Goal: Find specific page/section: Find specific page/section

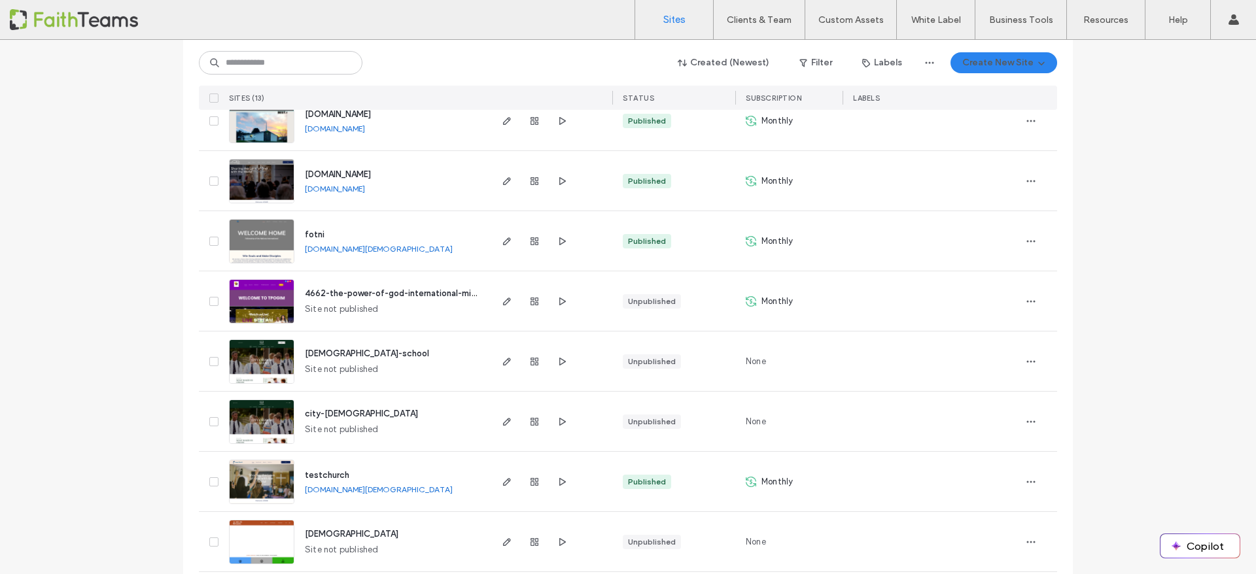
scroll to position [481, 0]
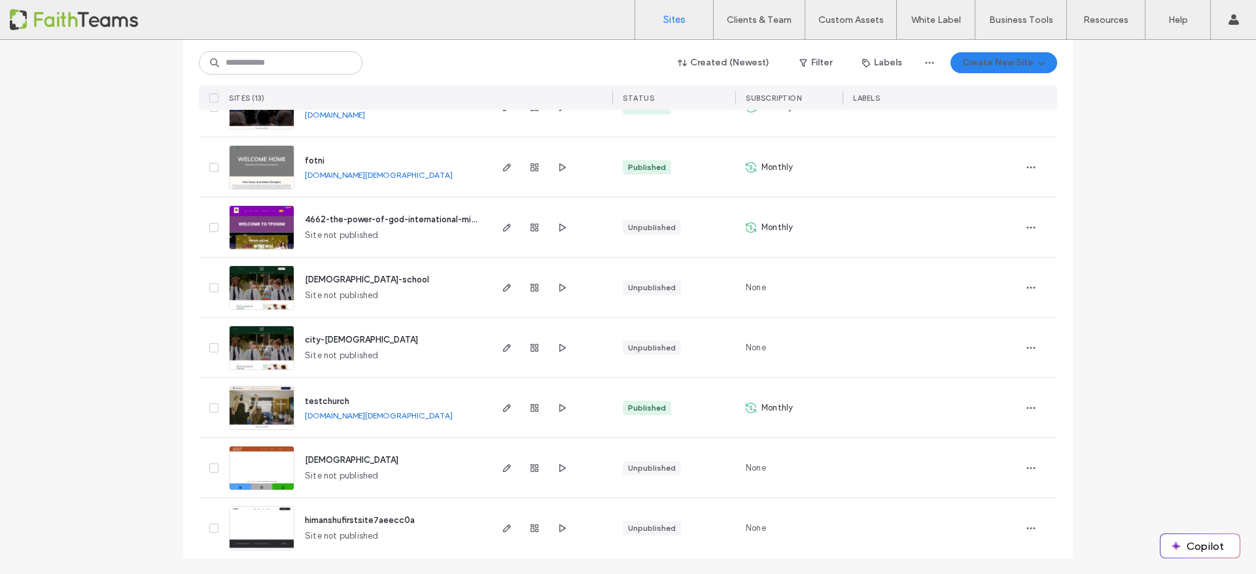
click at [317, 458] on span "[DEMOGRAPHIC_DATA]" at bounding box center [352, 460] width 94 height 10
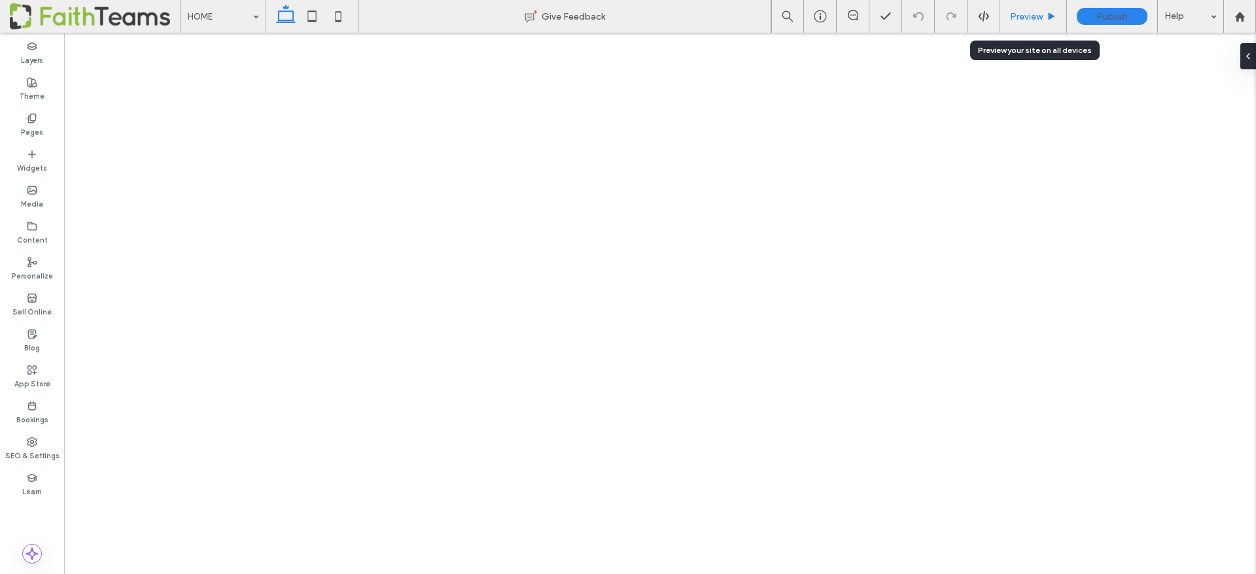
click at [1022, 11] on span "Preview" at bounding box center [1026, 16] width 33 height 11
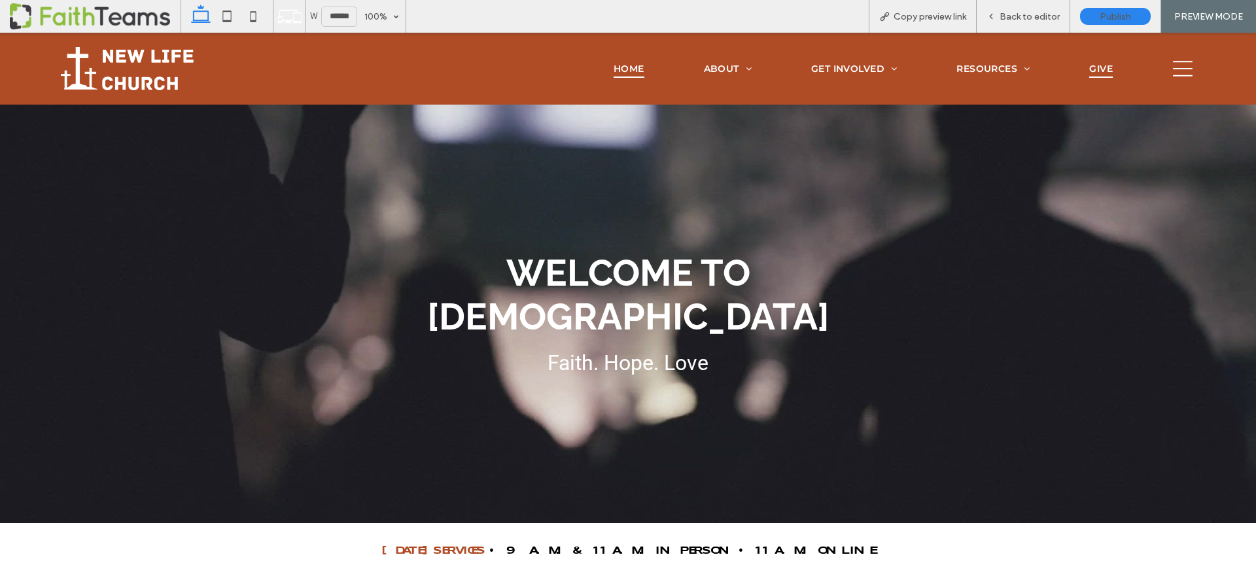
click at [1095, 65] on span "GIVE" at bounding box center [1101, 69] width 24 height 18
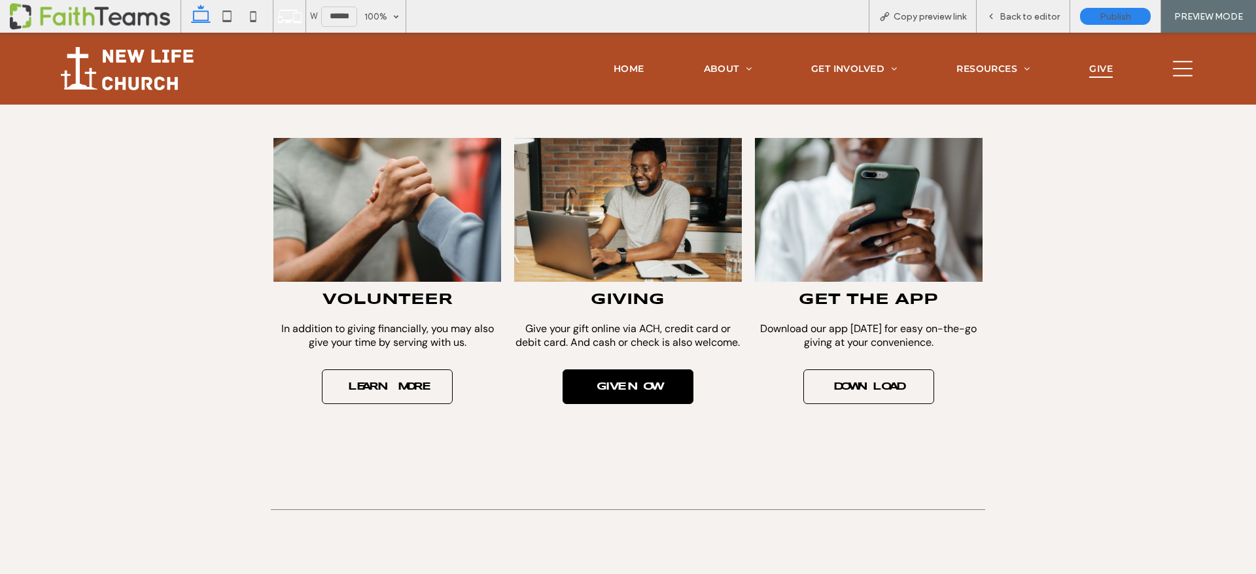
scroll to position [215, 0]
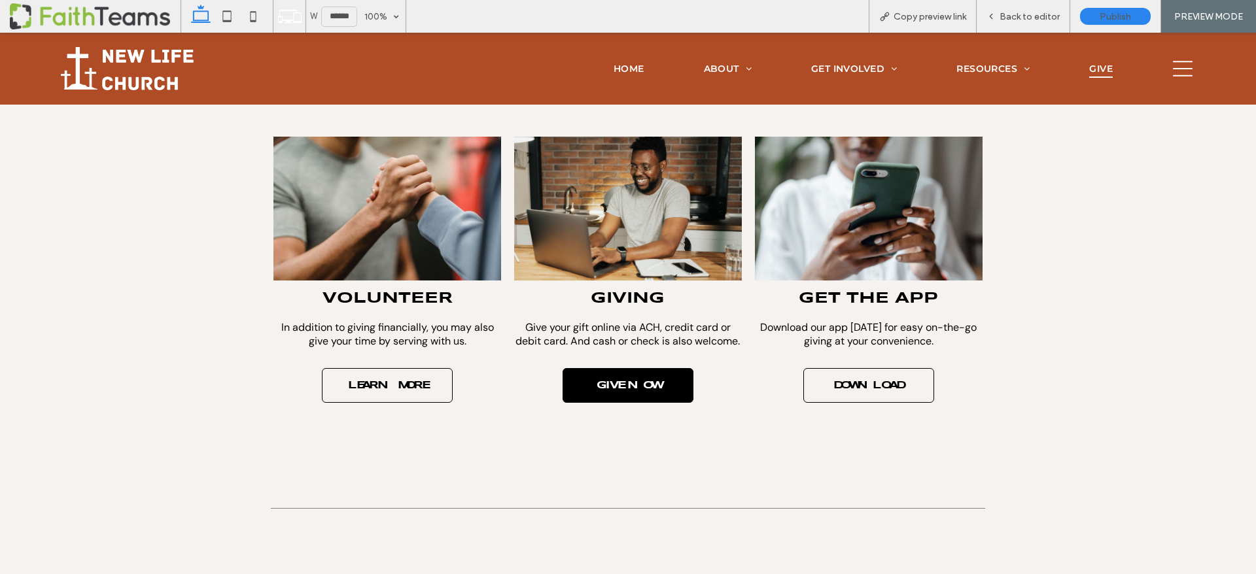
click at [639, 388] on span "GIVE NOW" at bounding box center [627, 386] width 89 height 24
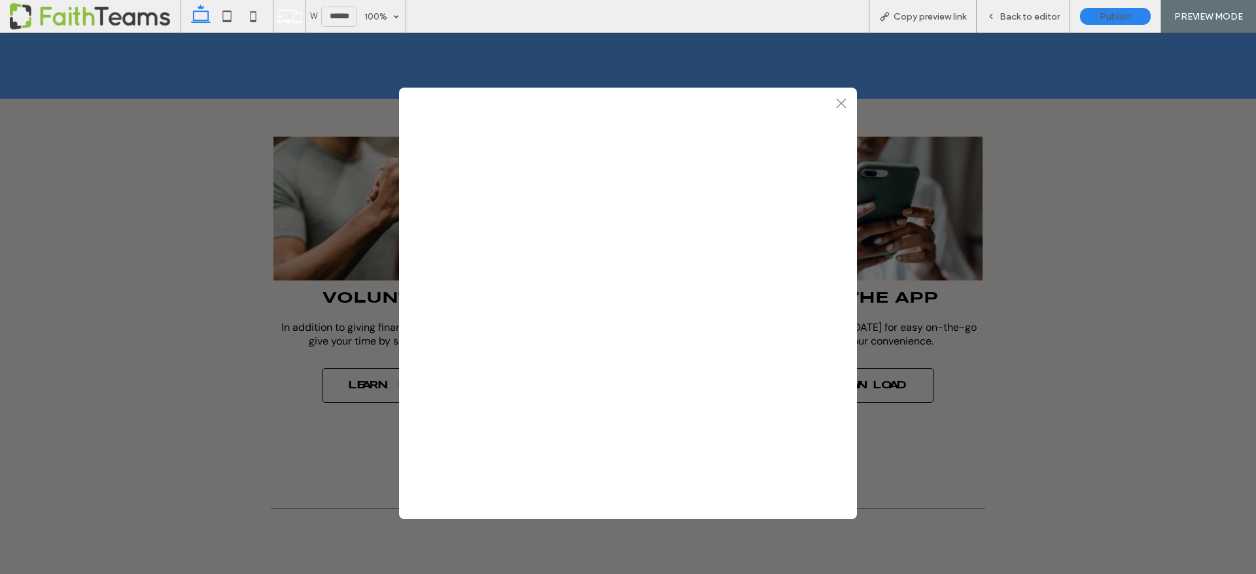
click at [842, 102] on icon at bounding box center [841, 103] width 10 height 10
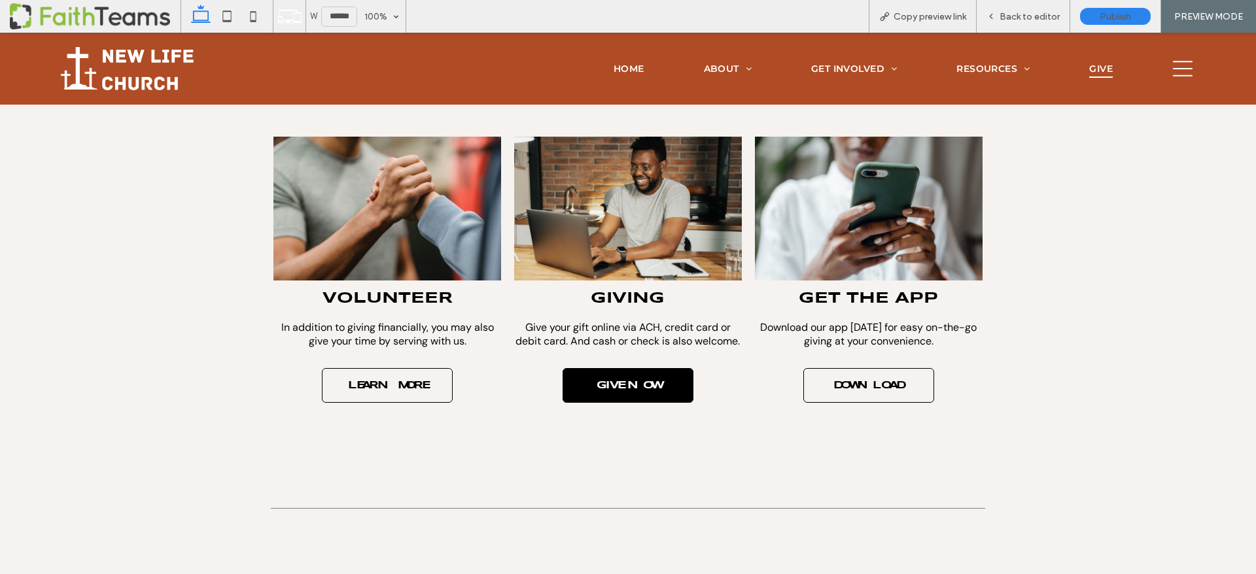
click at [642, 393] on span "GIVE NOW" at bounding box center [627, 386] width 89 height 24
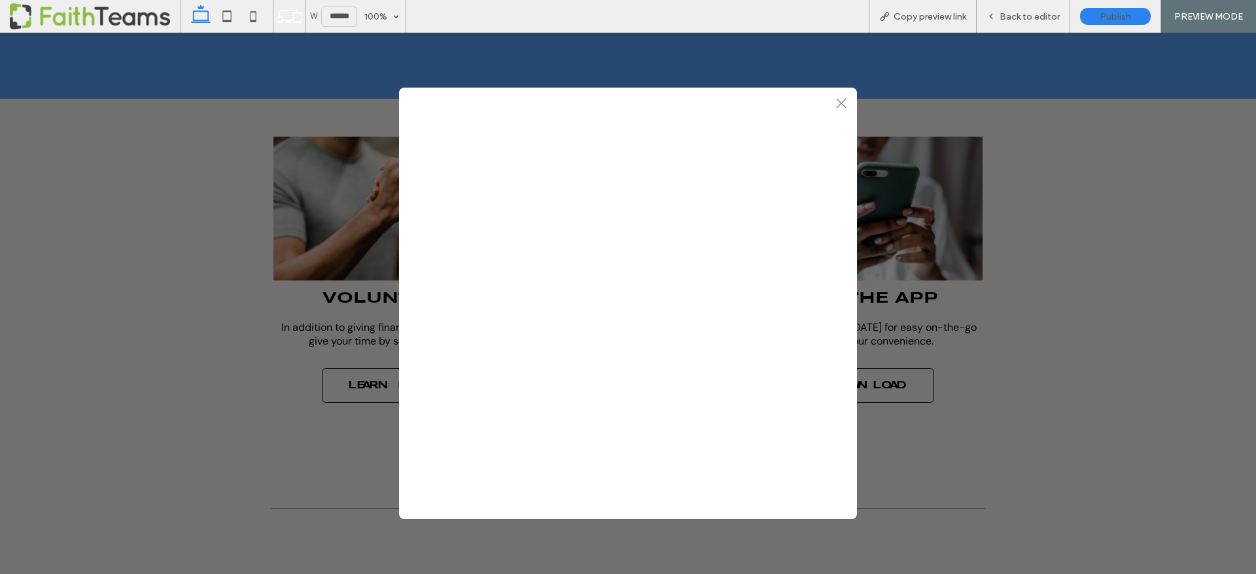
click at [840, 104] on icon at bounding box center [841, 103] width 10 height 10
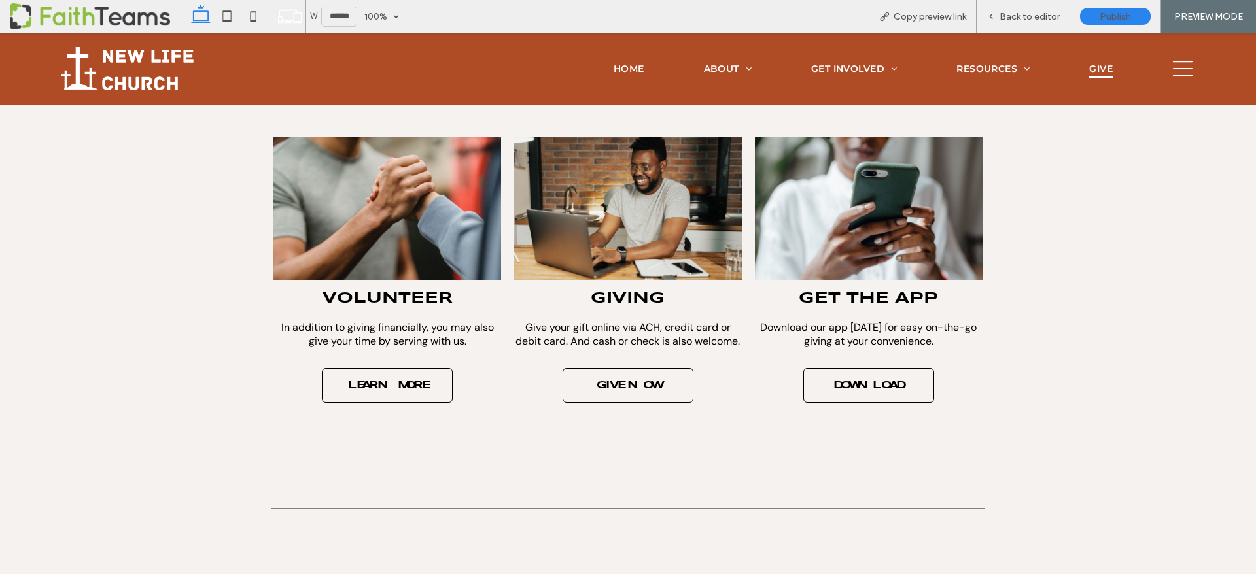
click at [1180, 69] on icon at bounding box center [1183, 69] width 20 height 16
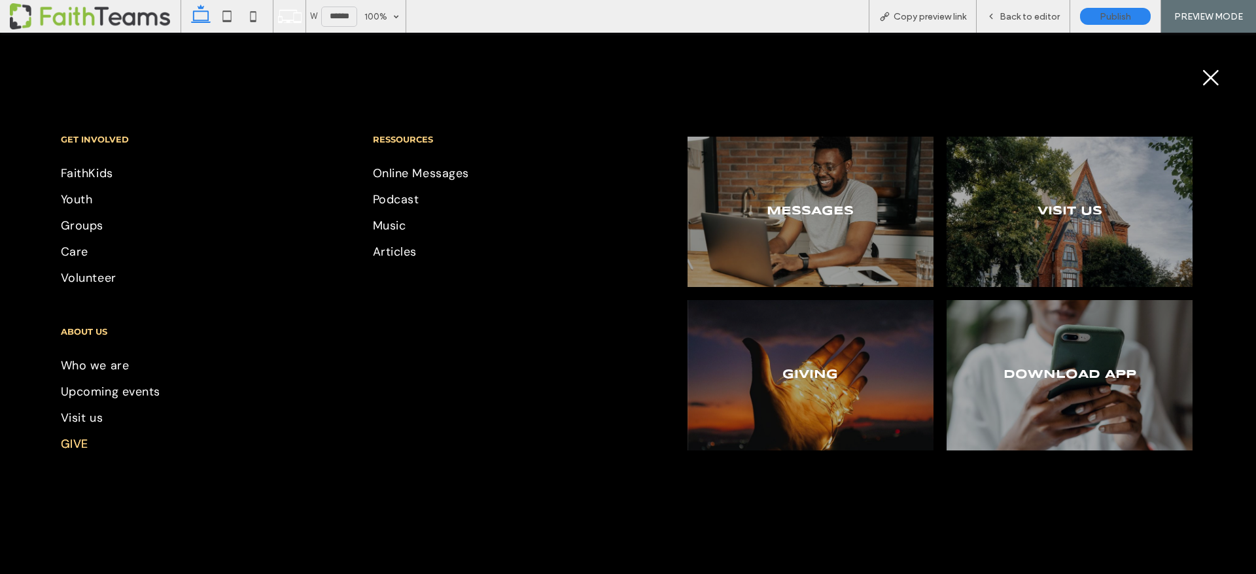
scroll to position [0, 0]
click at [1205, 77] on icon at bounding box center [1211, 78] width 20 height 20
